Goal: Task Accomplishment & Management: Complete application form

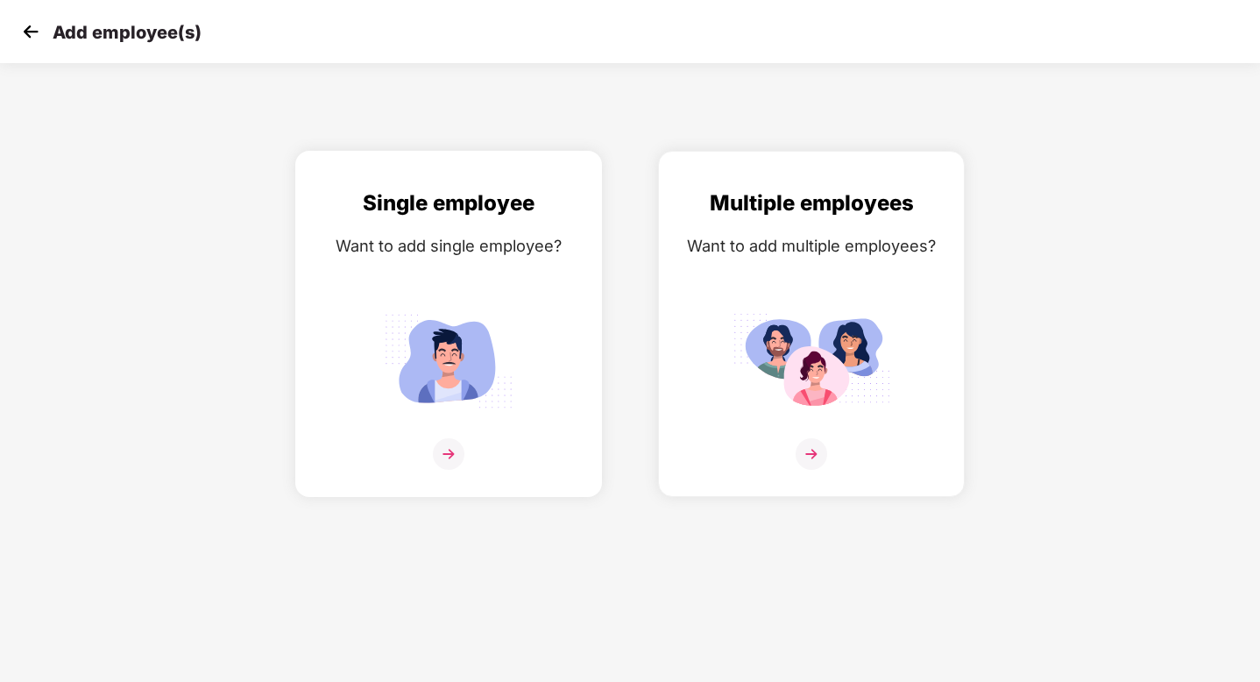
click at [457, 436] on div "Single employee Want to add single employee?" at bounding box center [449, 339] width 270 height 305
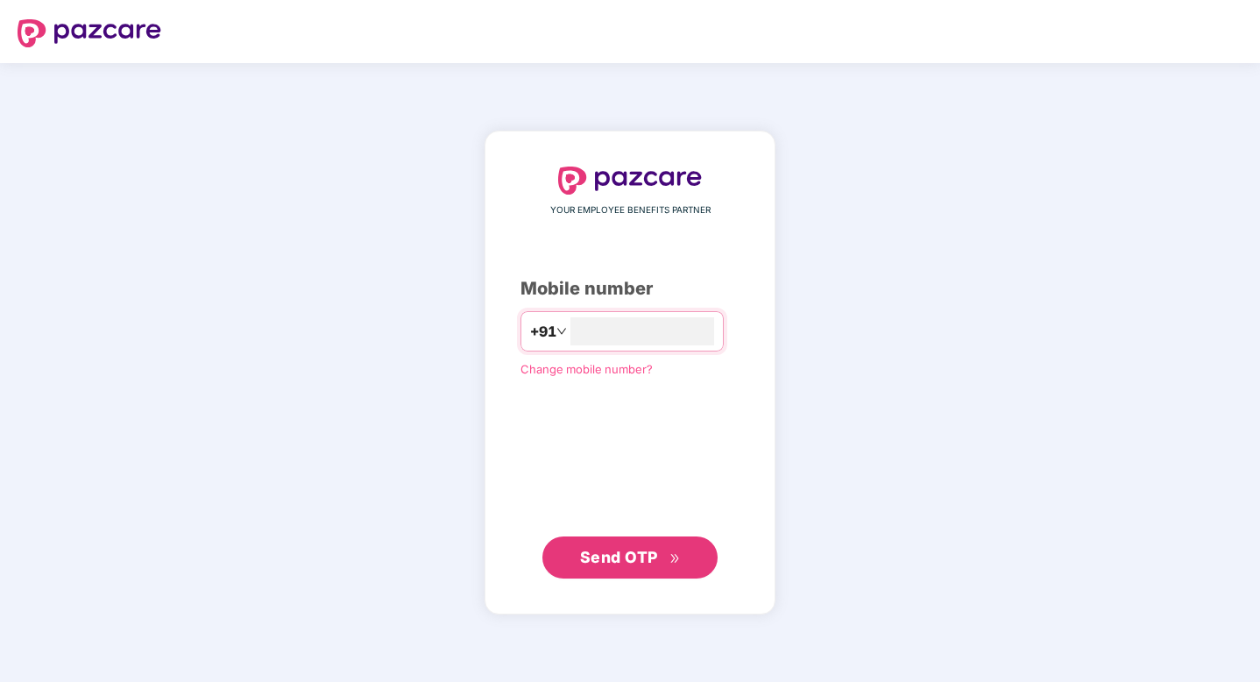
type input "**********"
click at [615, 566] on span "Send OTP" at bounding box center [630, 556] width 101 height 25
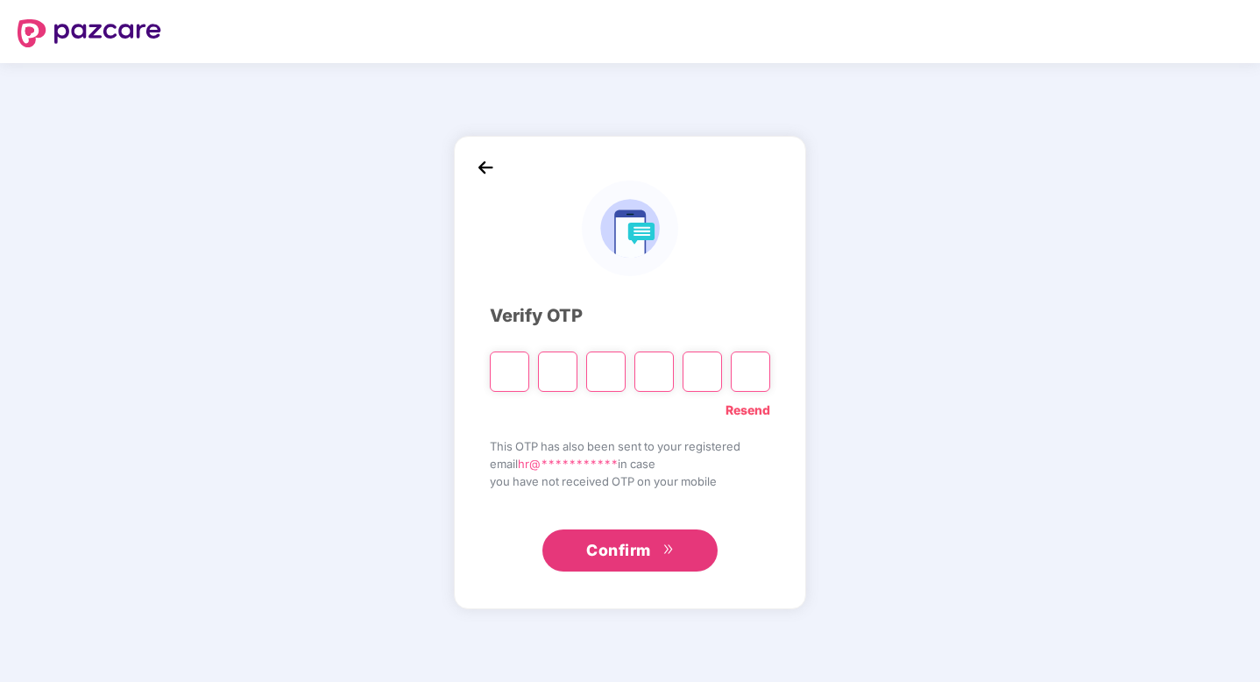
paste input "*"
type input "*"
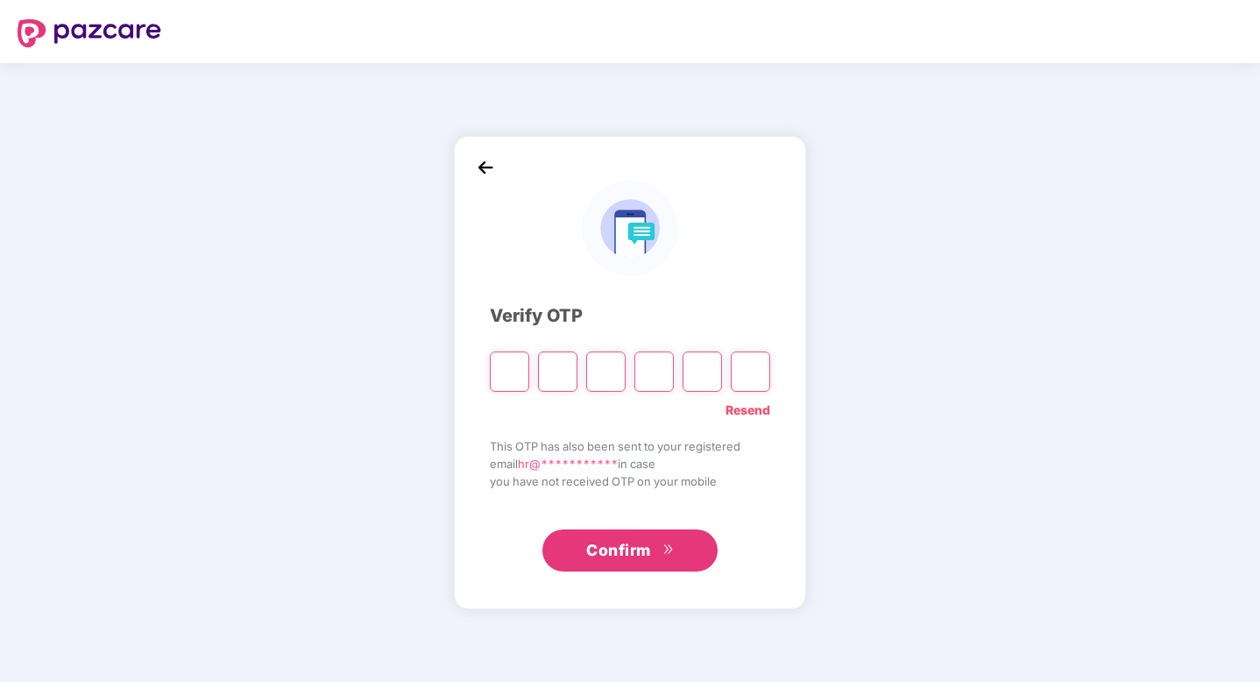
type input "*"
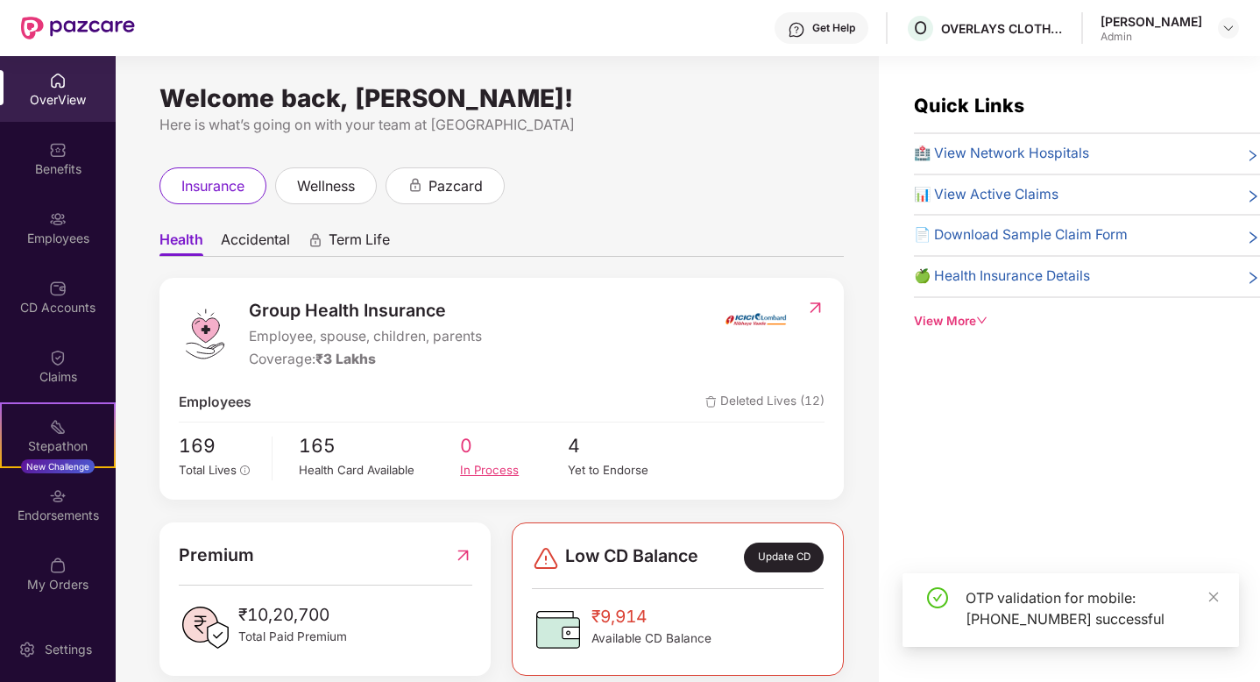
scroll to position [102, 0]
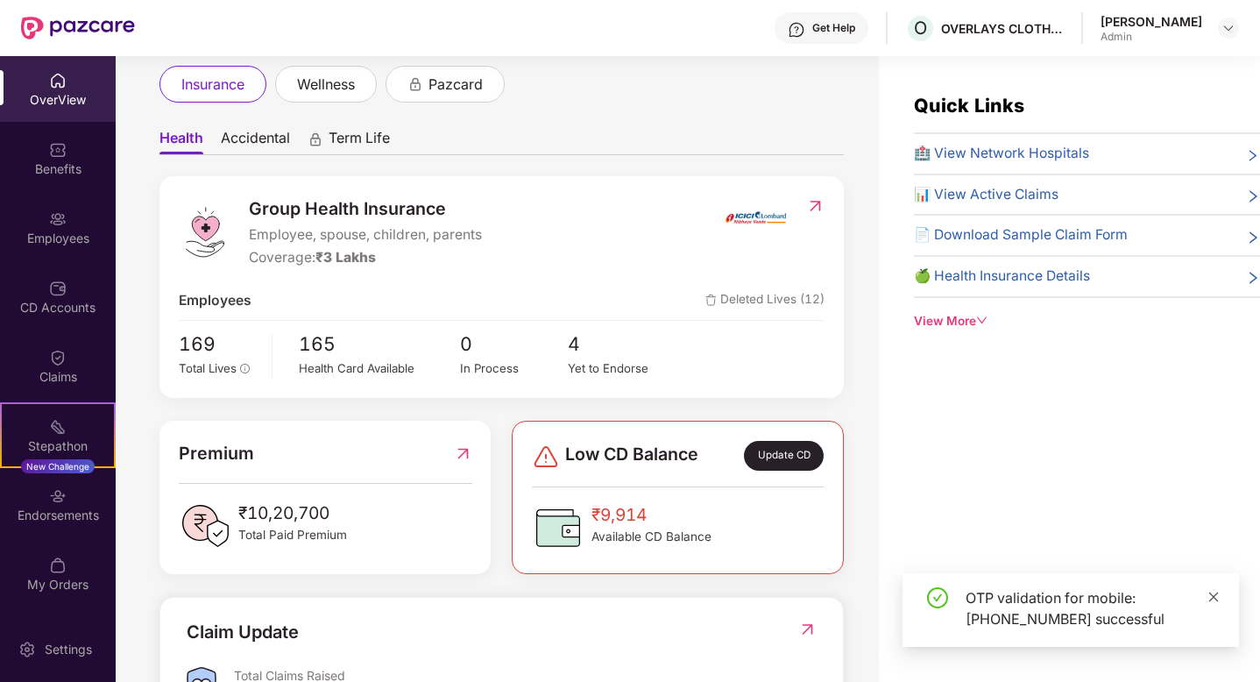
click at [1208, 592] on icon "close" at bounding box center [1214, 597] width 12 height 12
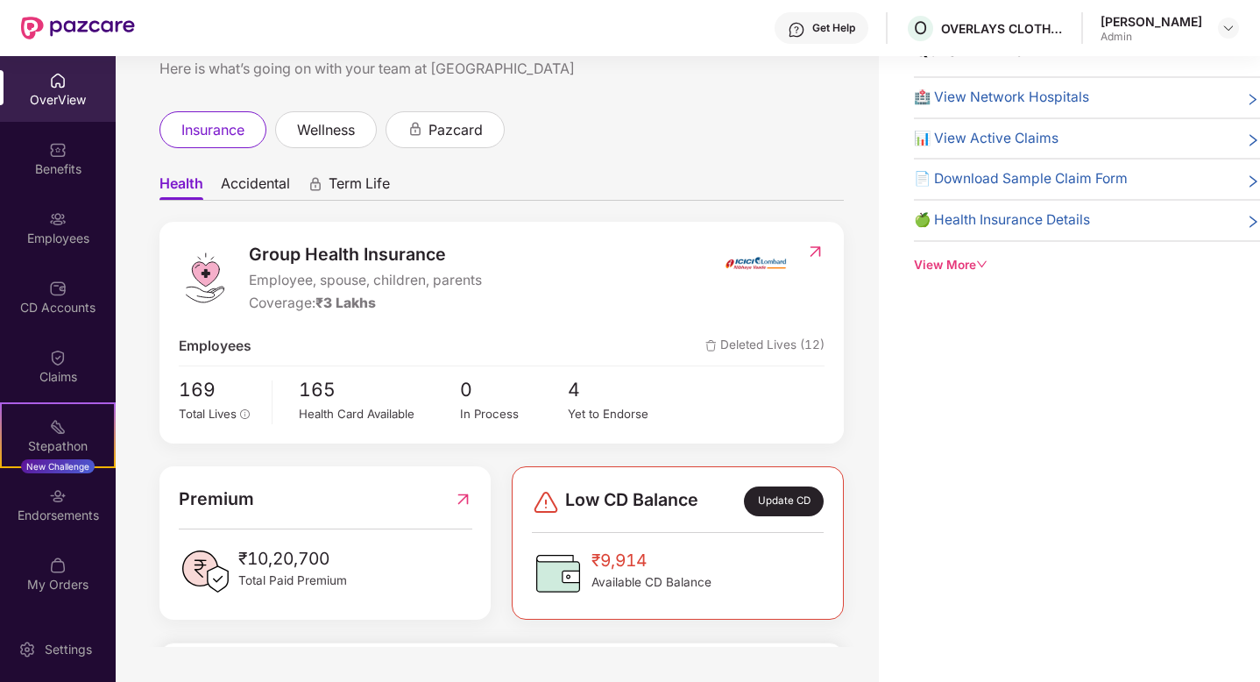
scroll to position [0, 0]
